Goal: Task Accomplishment & Management: Use online tool/utility

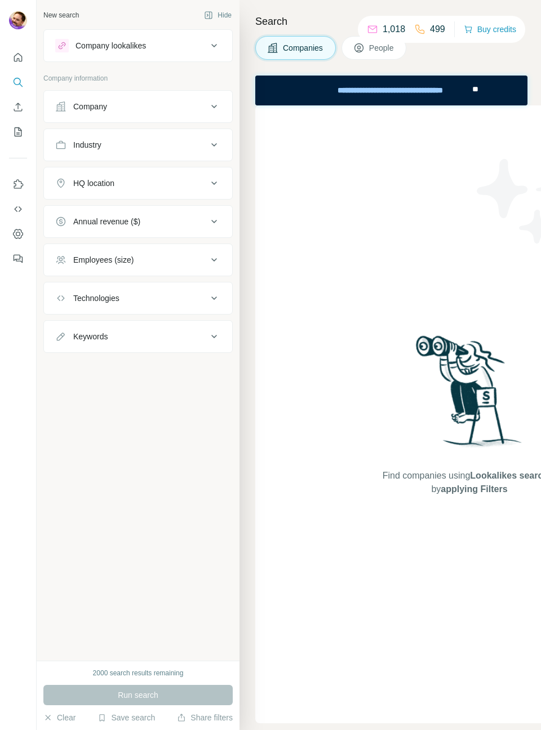
click at [22, 19] on img at bounding box center [18, 20] width 18 height 18
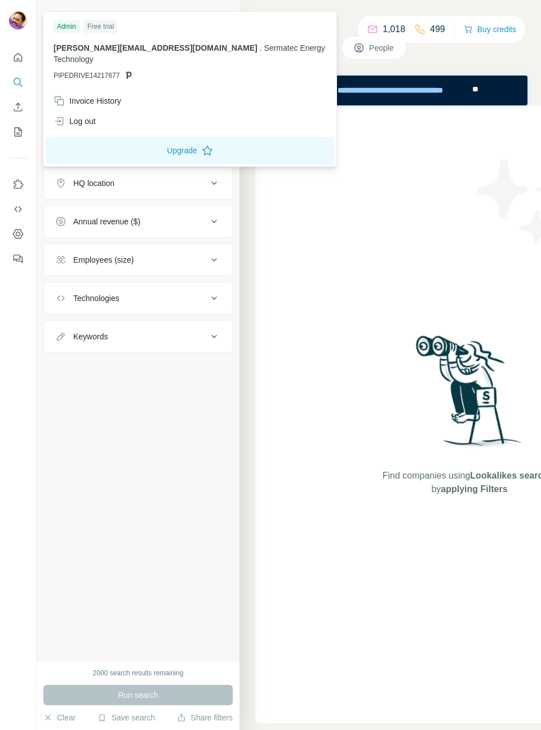
click at [498, 291] on div "Find companies using Lookalikes search or by applying Filters" at bounding box center [469, 414] width 203 height 618
